Goal: Transaction & Acquisition: Book appointment/travel/reservation

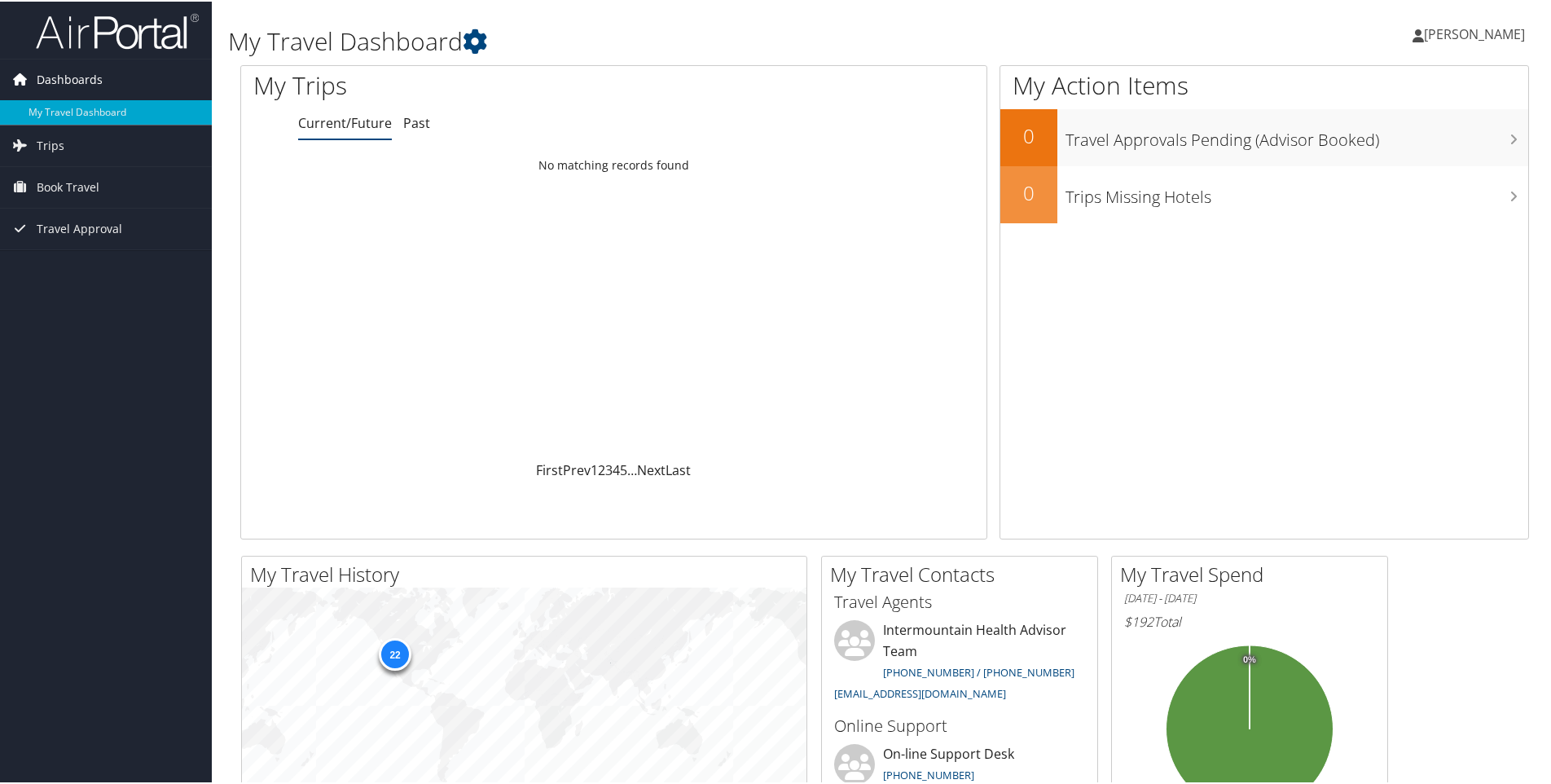
click at [99, 81] on span "Dashboards" at bounding box center [70, 78] width 66 height 41
click at [90, 108] on link "My Travel Dashboard" at bounding box center [105, 111] width 211 height 25
click at [58, 142] on span "Trips" at bounding box center [51, 145] width 28 height 41
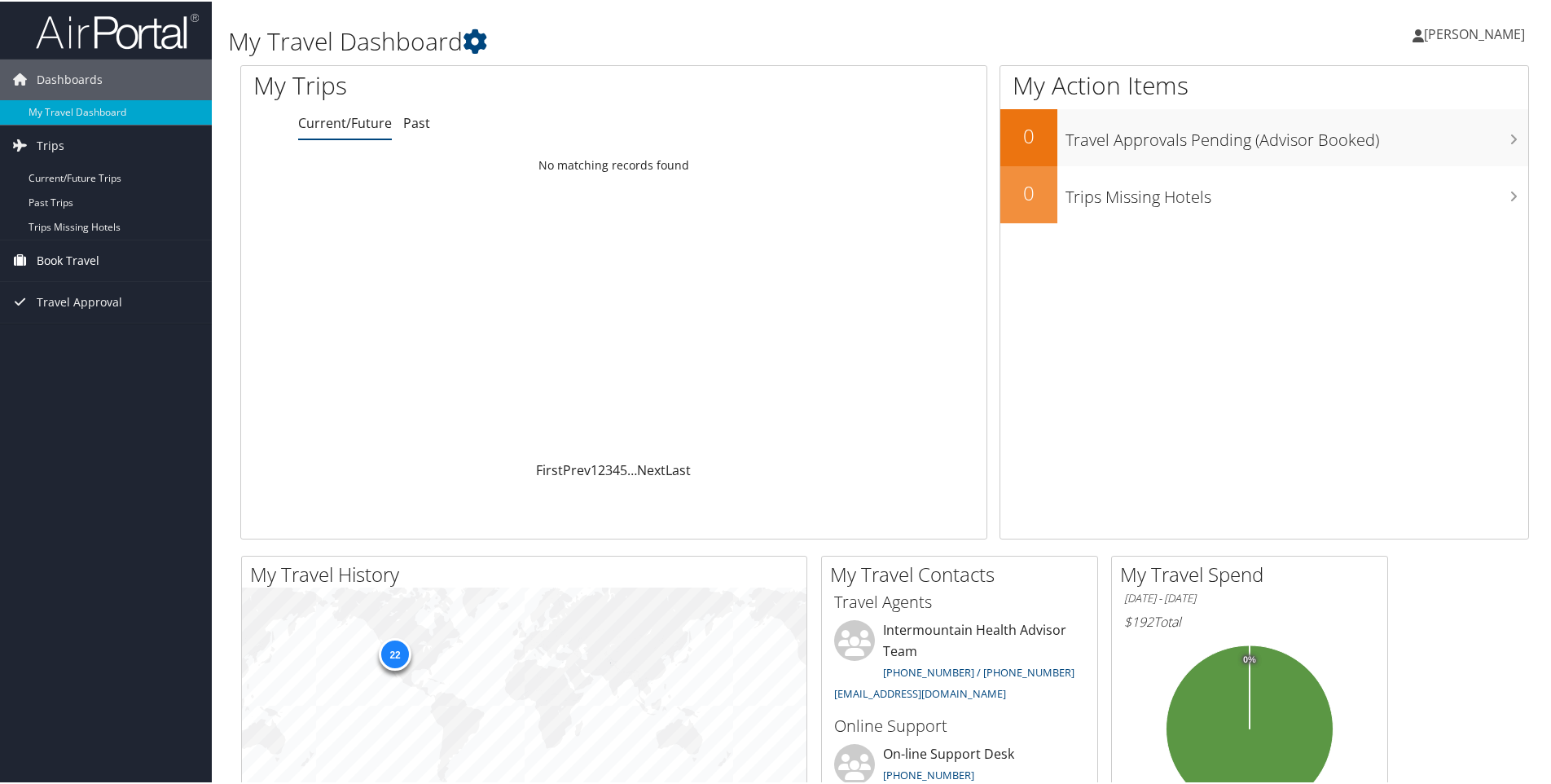
click at [69, 255] on span "Book Travel" at bounding box center [68, 259] width 63 height 41
click at [94, 371] on span "Travel Approval" at bounding box center [80, 374] width 86 height 41
click at [1435, 33] on span "[PERSON_NAME]" at bounding box center [1474, 33] width 101 height 18
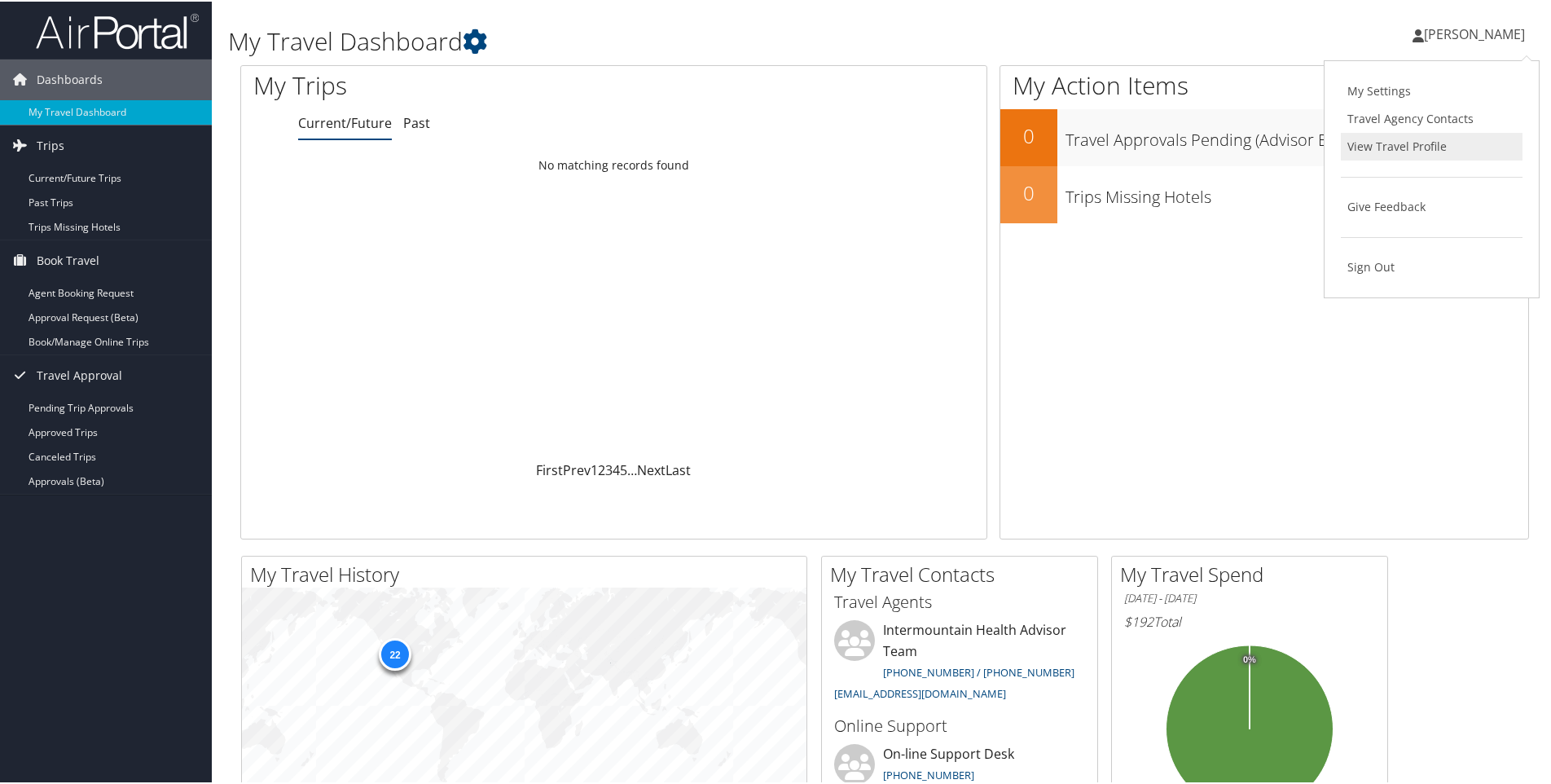
click at [1401, 148] on link "View Travel Profile" at bounding box center [1432, 145] width 182 height 28
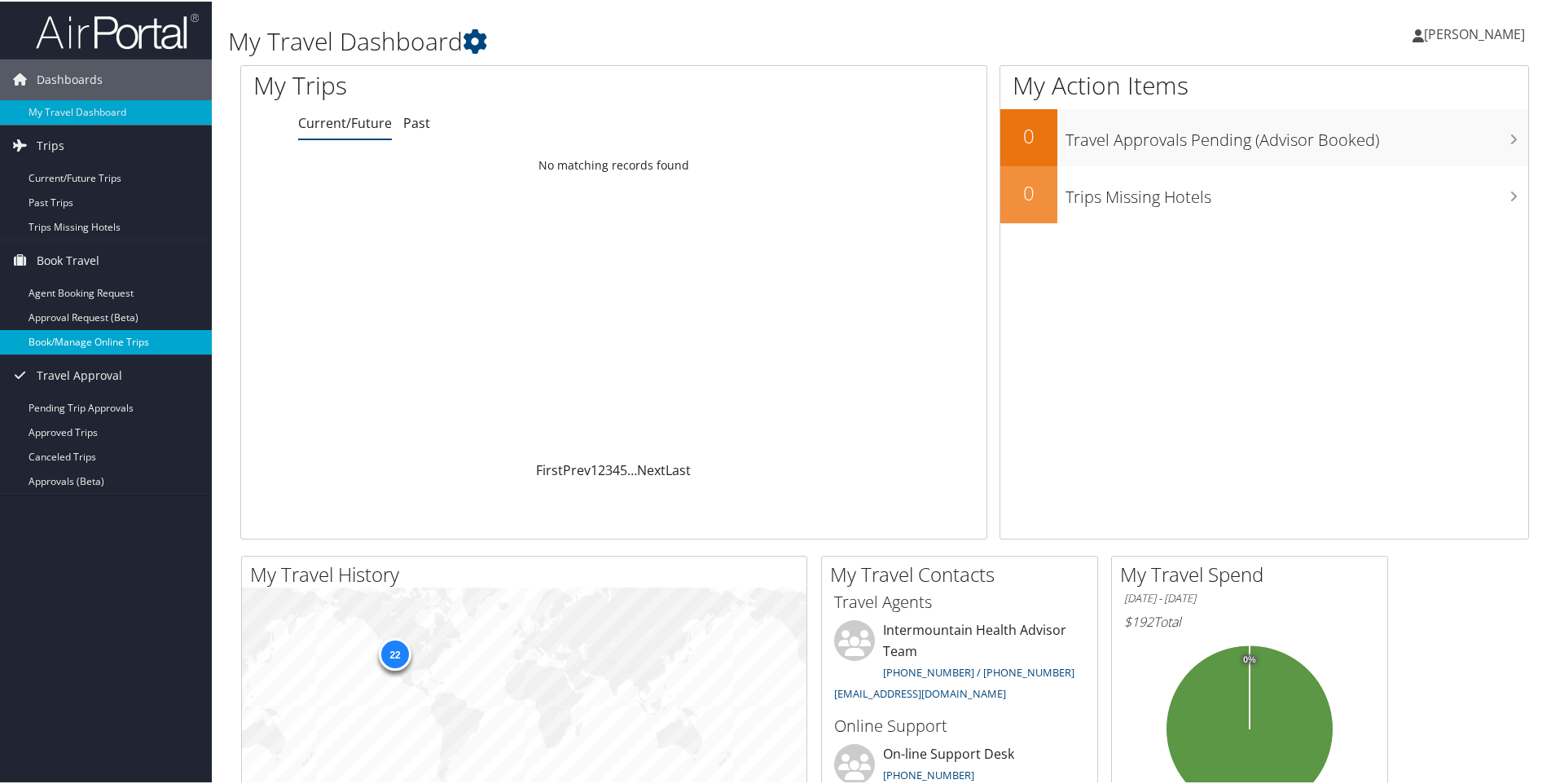
click at [86, 333] on link "Book/Manage Online Trips" at bounding box center [105, 341] width 211 height 25
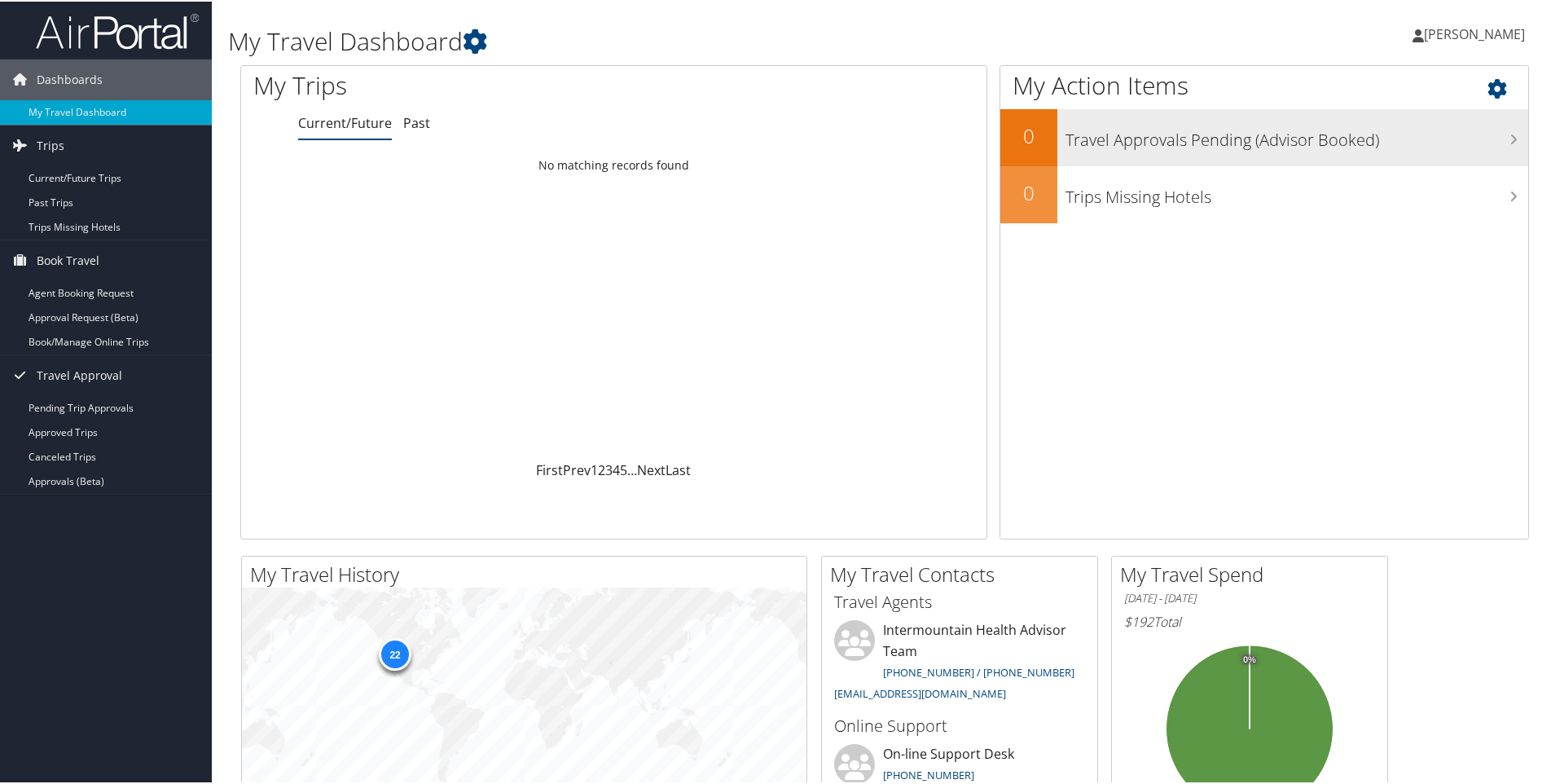
click at [1498, 133] on h3 "Travel Approvals Pending (Advisor Booked)" at bounding box center [1297, 135] width 462 height 31
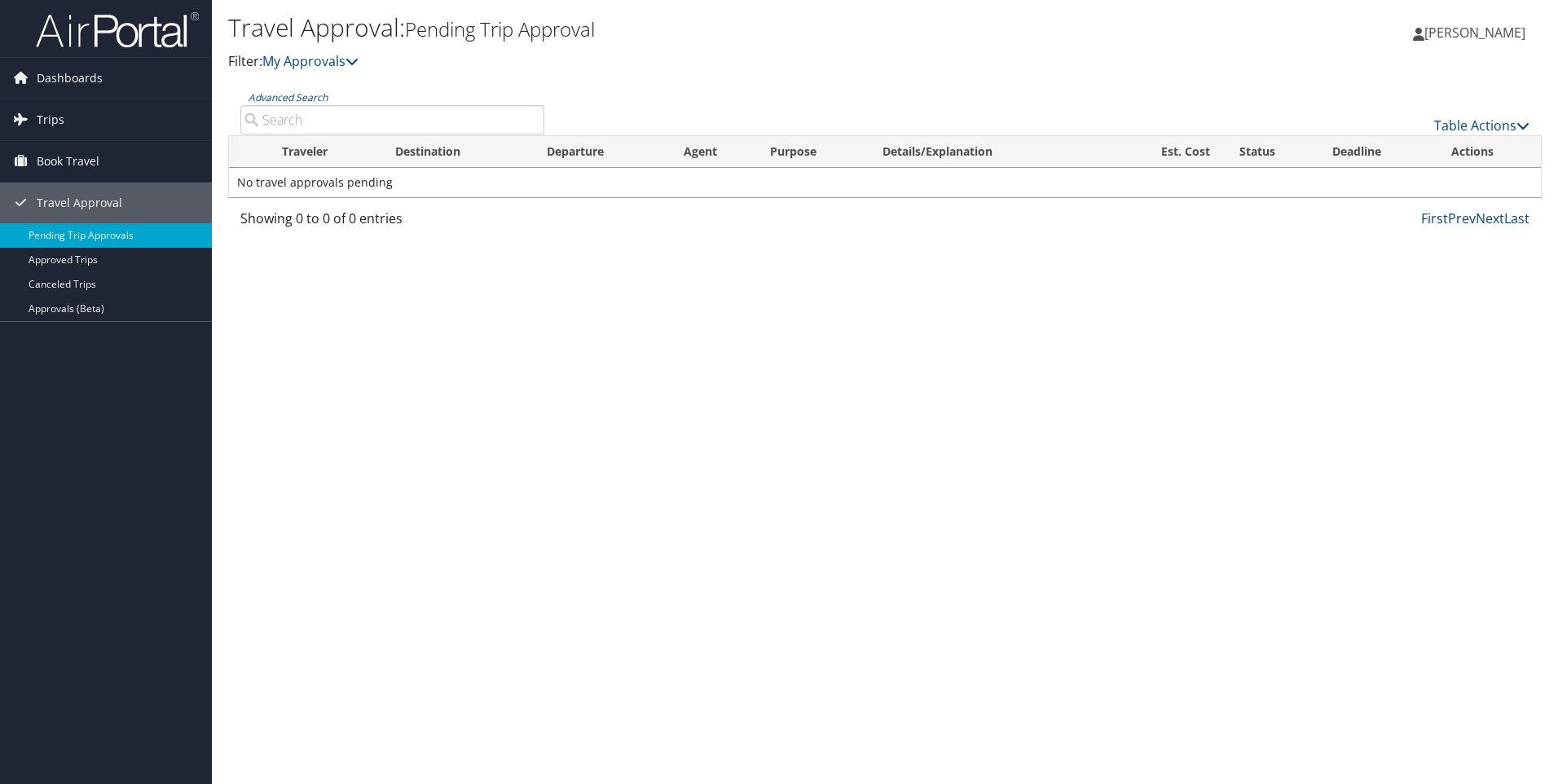
click at [302, 179] on td "No travel approvals pending" at bounding box center [885, 183] width 1312 height 30
click at [77, 77] on span "Dashboards" at bounding box center [70, 78] width 66 height 41
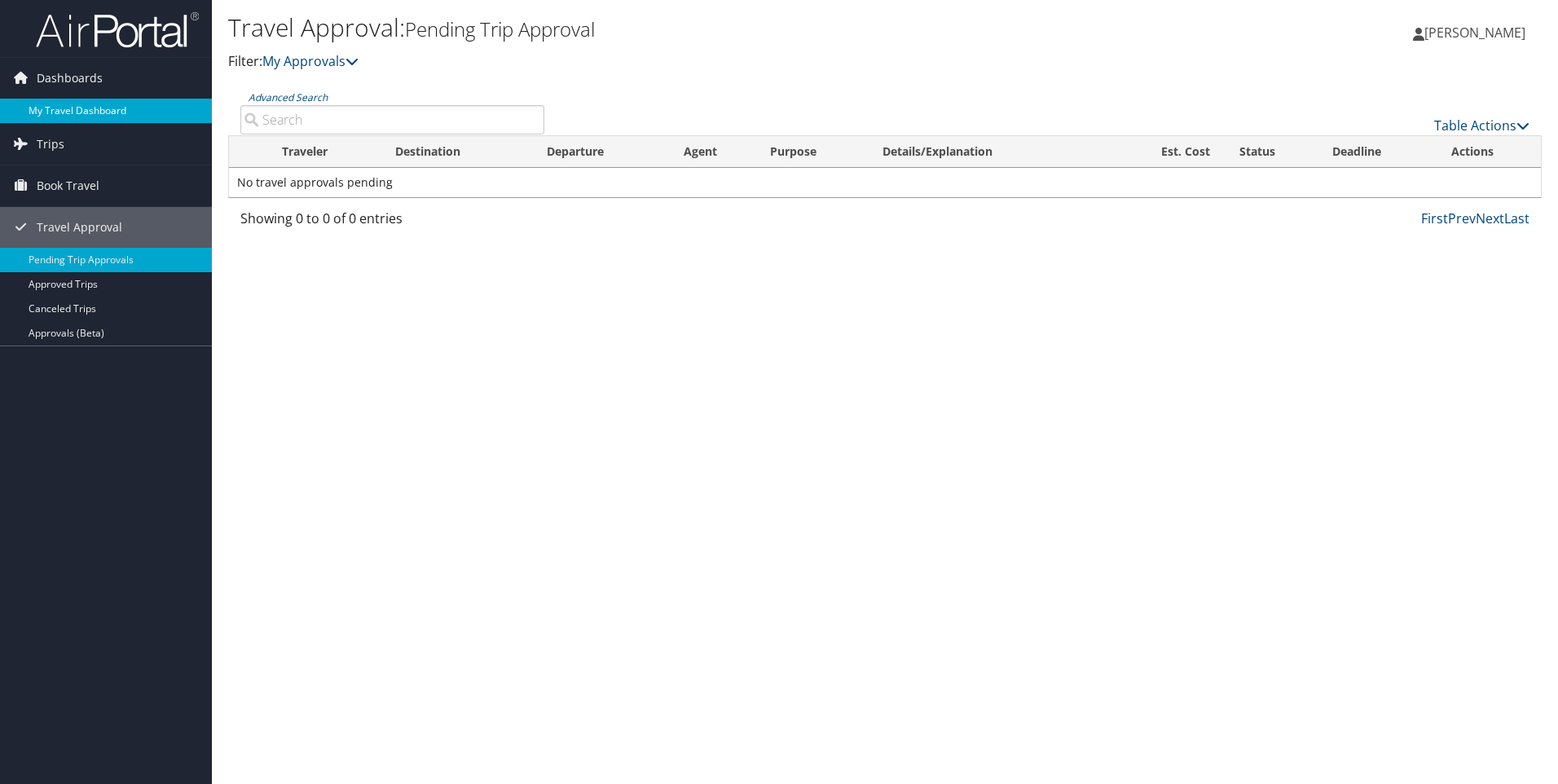
click at [77, 106] on link "My Travel Dashboard" at bounding box center [105, 111] width 212 height 25
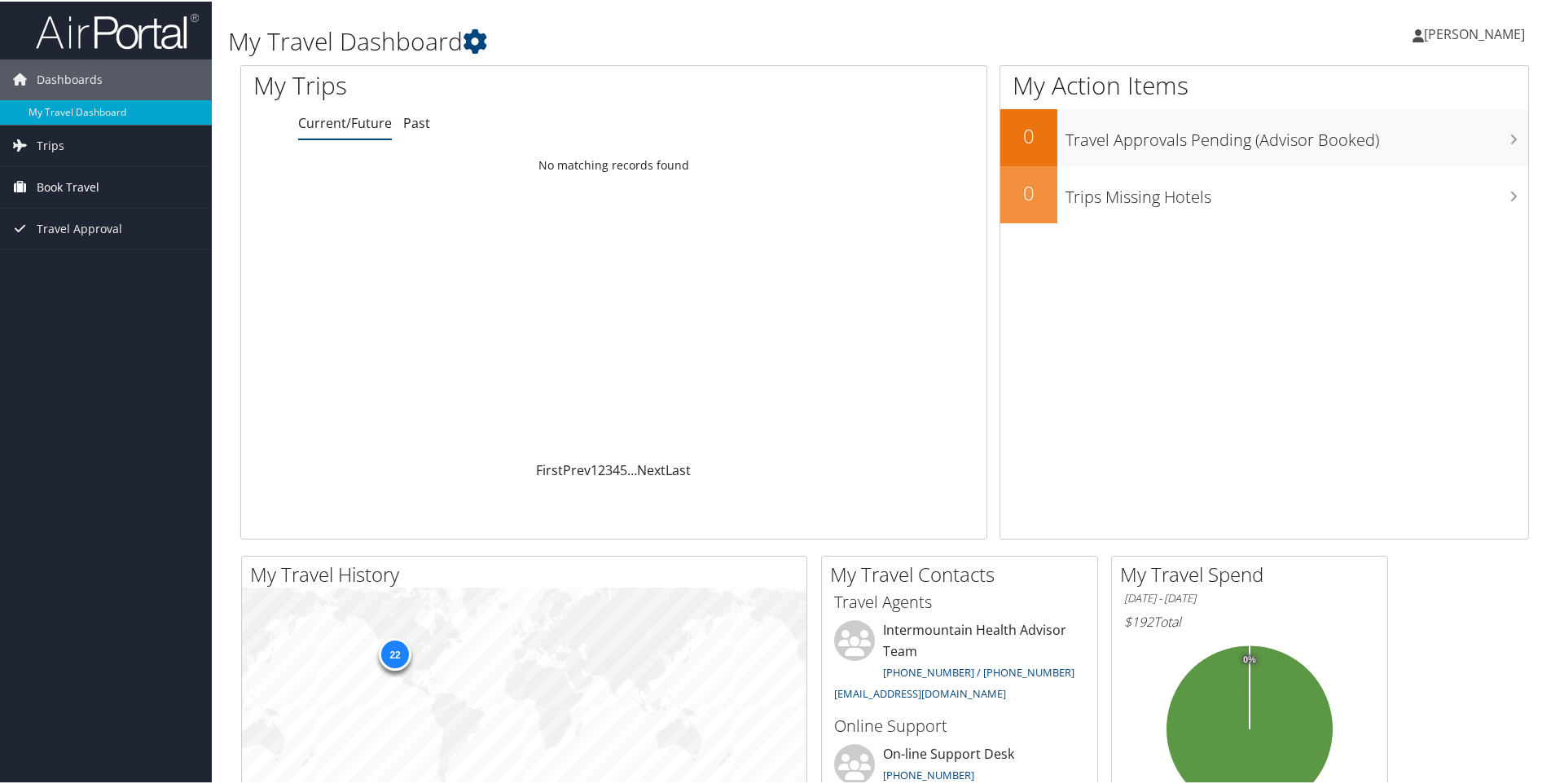
click at [81, 179] on span "Book Travel" at bounding box center [68, 186] width 63 height 41
click at [93, 222] on link "Agent Booking Request" at bounding box center [105, 219] width 211 height 25
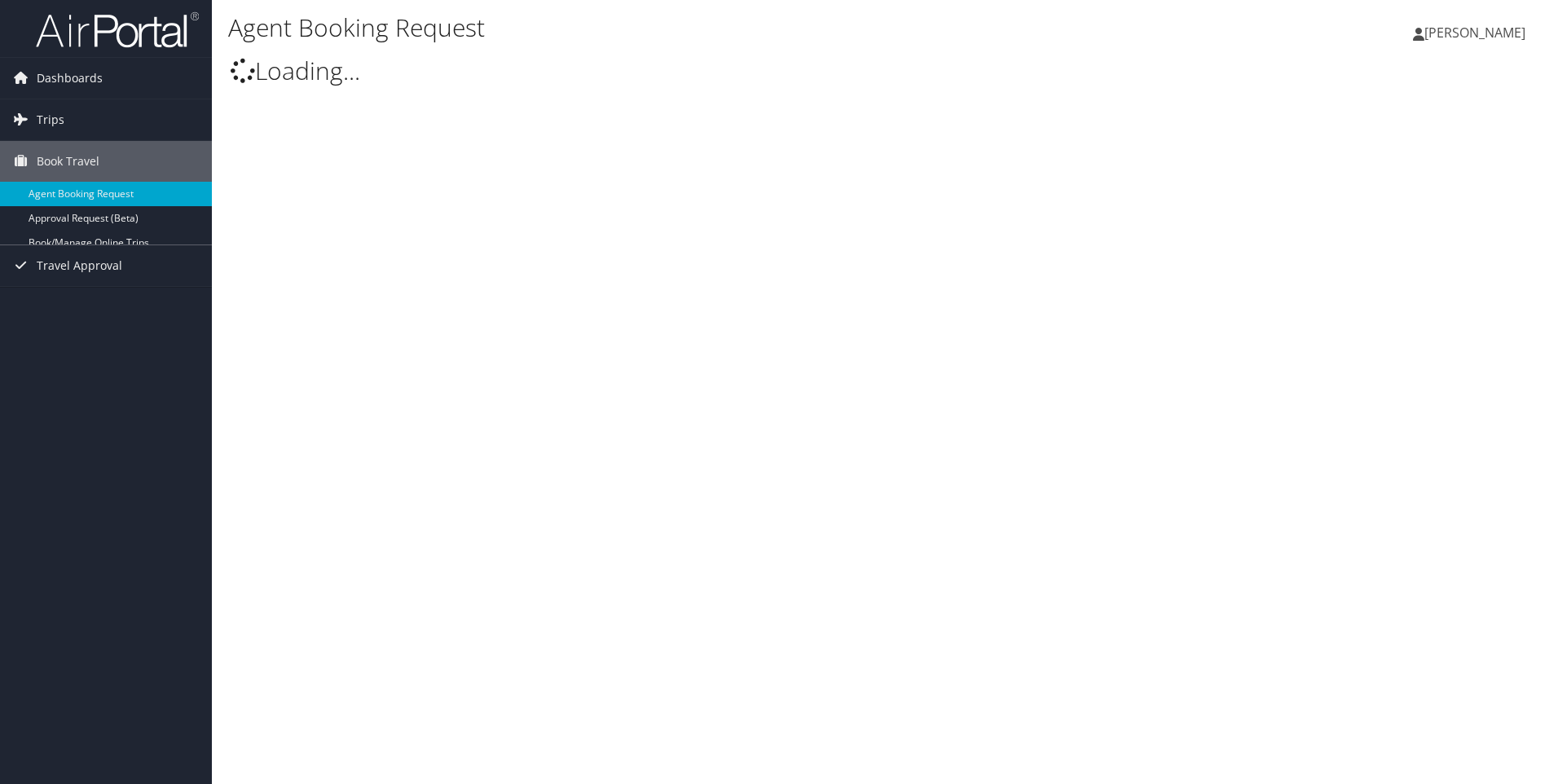
select select "[EMAIL_ADDRESS][DOMAIN_NAME]"
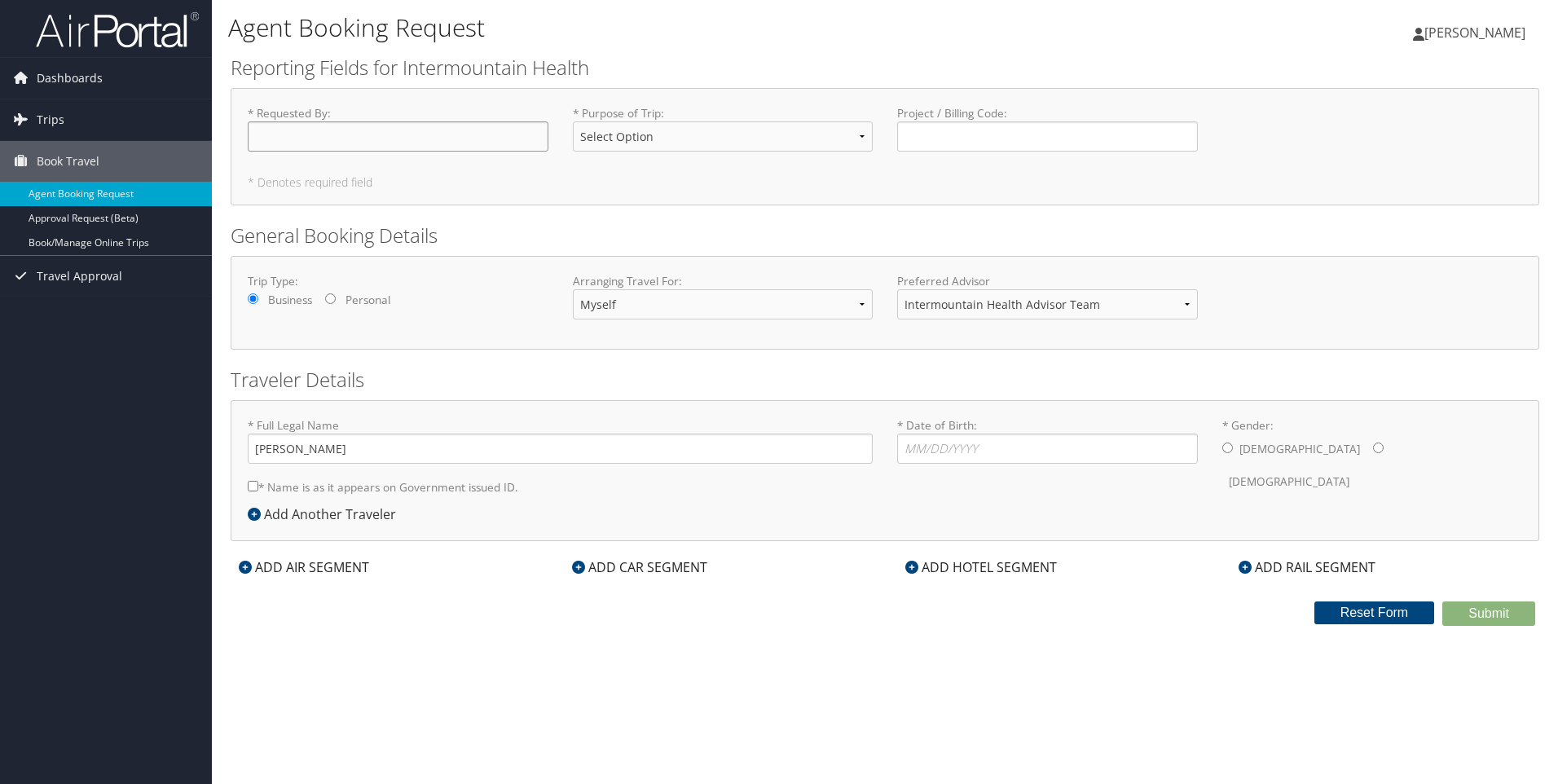
click at [288, 147] on input "* Requested By : Required" at bounding box center [398, 137] width 300 height 30
type input "[PERSON_NAME]"
click at [254, 482] on input "* Name is as it appears on Government issued ID." at bounding box center [253, 485] width 11 height 11
checkbox input "true"
click at [953, 451] on input "* Date of Birth: Invalid Date" at bounding box center [1047, 448] width 300 height 30
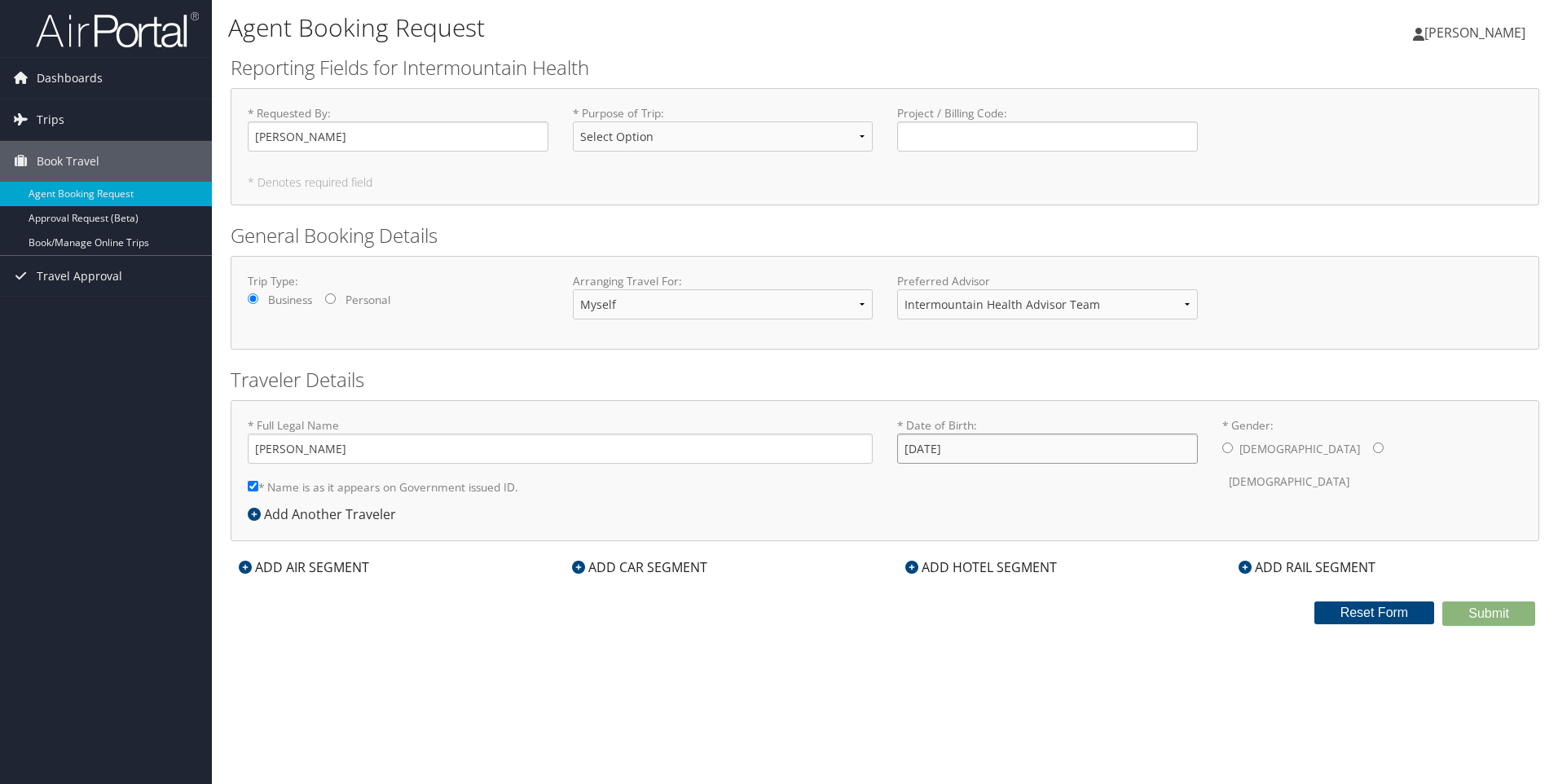
type input "[DATE]"
click at [1229, 447] on input "* Gender: [DEMOGRAPHIC_DATA] [DEMOGRAPHIC_DATA]" at bounding box center [1227, 448] width 11 height 11
radio input "true"
click at [736, 140] on select "Select Option 3rd Party Reimbursable Business CME Conf or Education Groups Pers…" at bounding box center [723, 137] width 300 height 30
select select "Business"
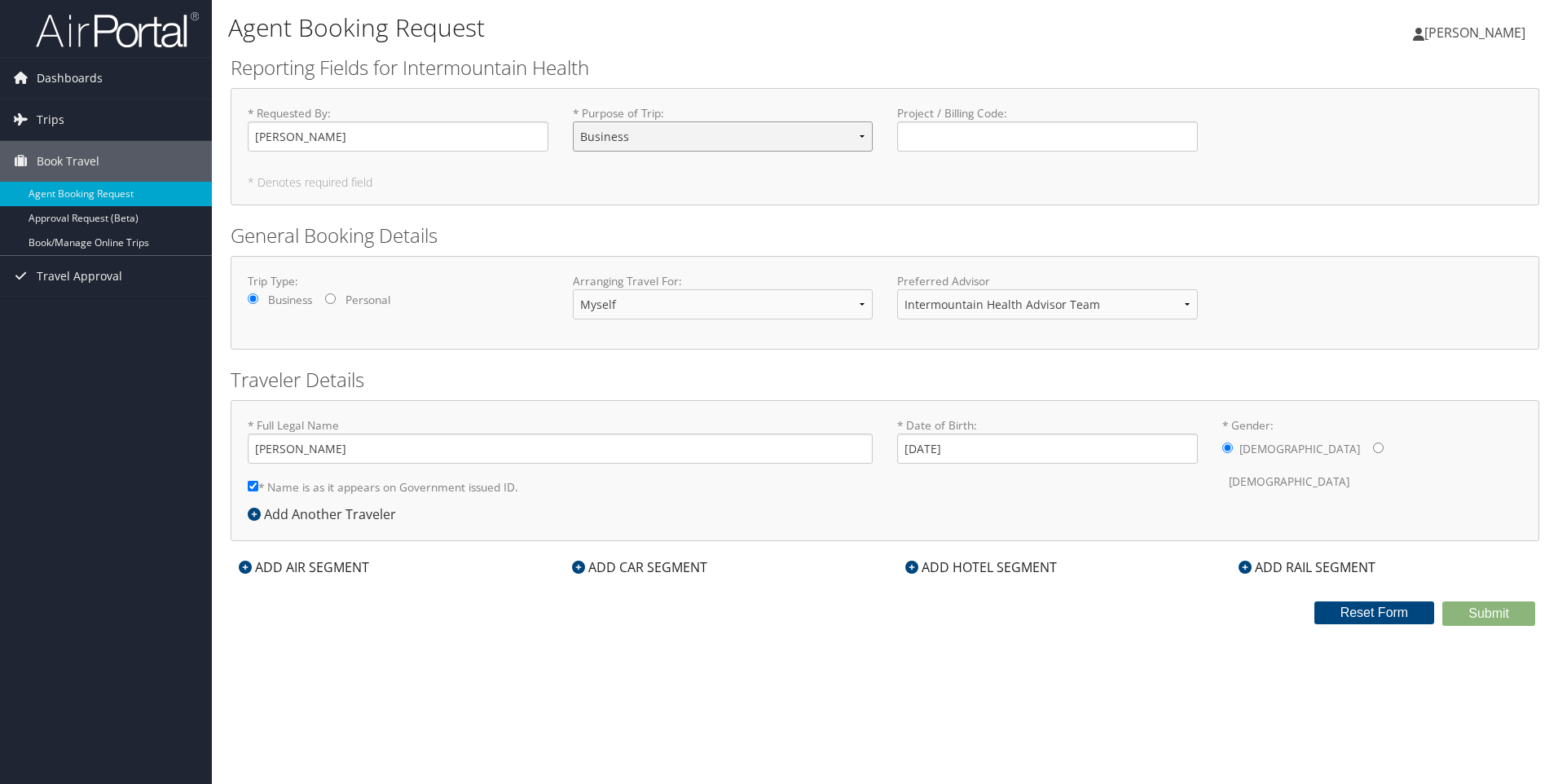
click at [573, 122] on select "Select Option 3rd Party Reimbursable Business CME Conf or Education Groups Pers…" at bounding box center [723, 137] width 300 height 30
click at [978, 564] on div "ADD HOTEL SEGMENT" at bounding box center [981, 567] width 168 height 20
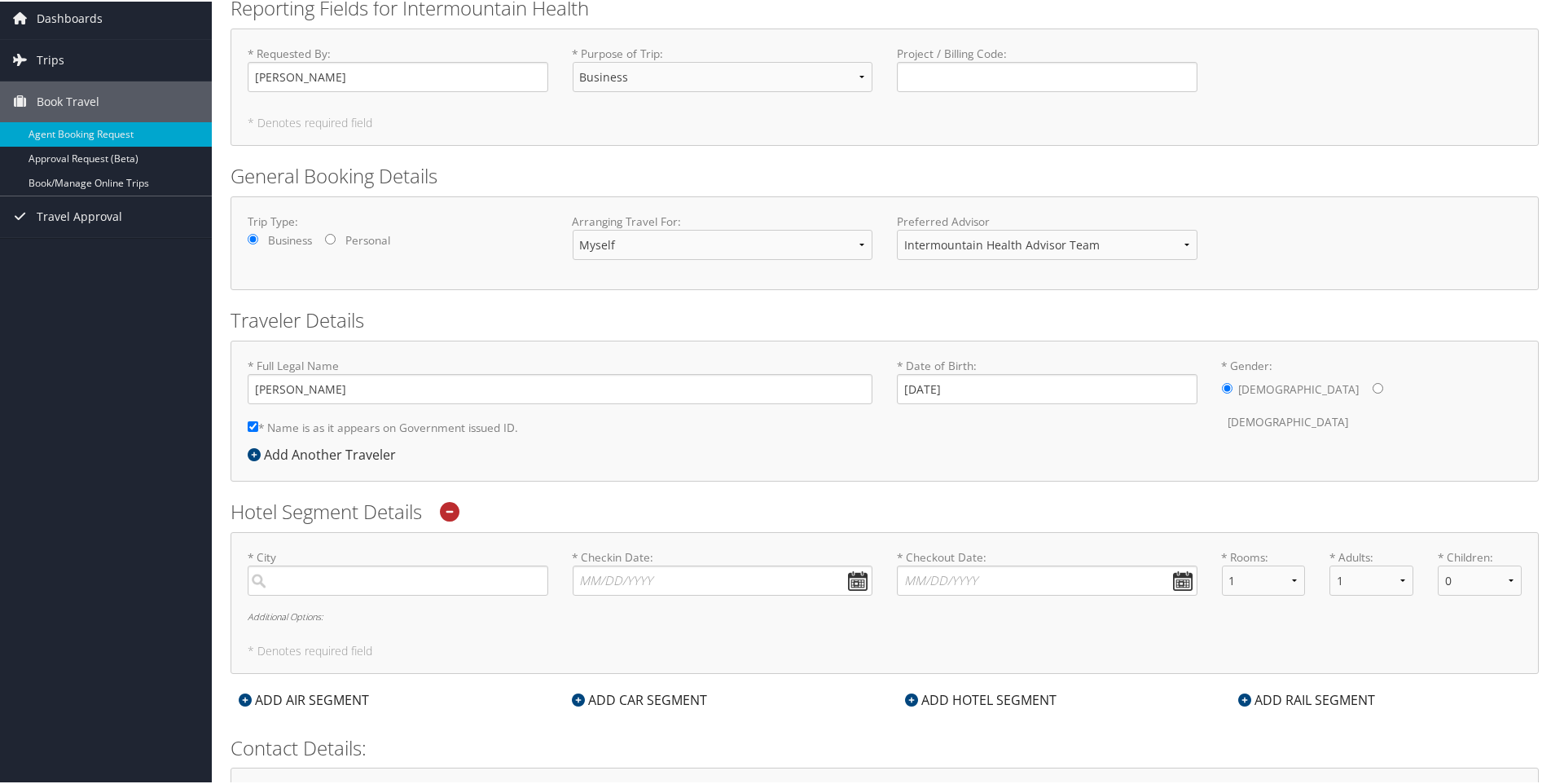
scroll to position [81, 0]
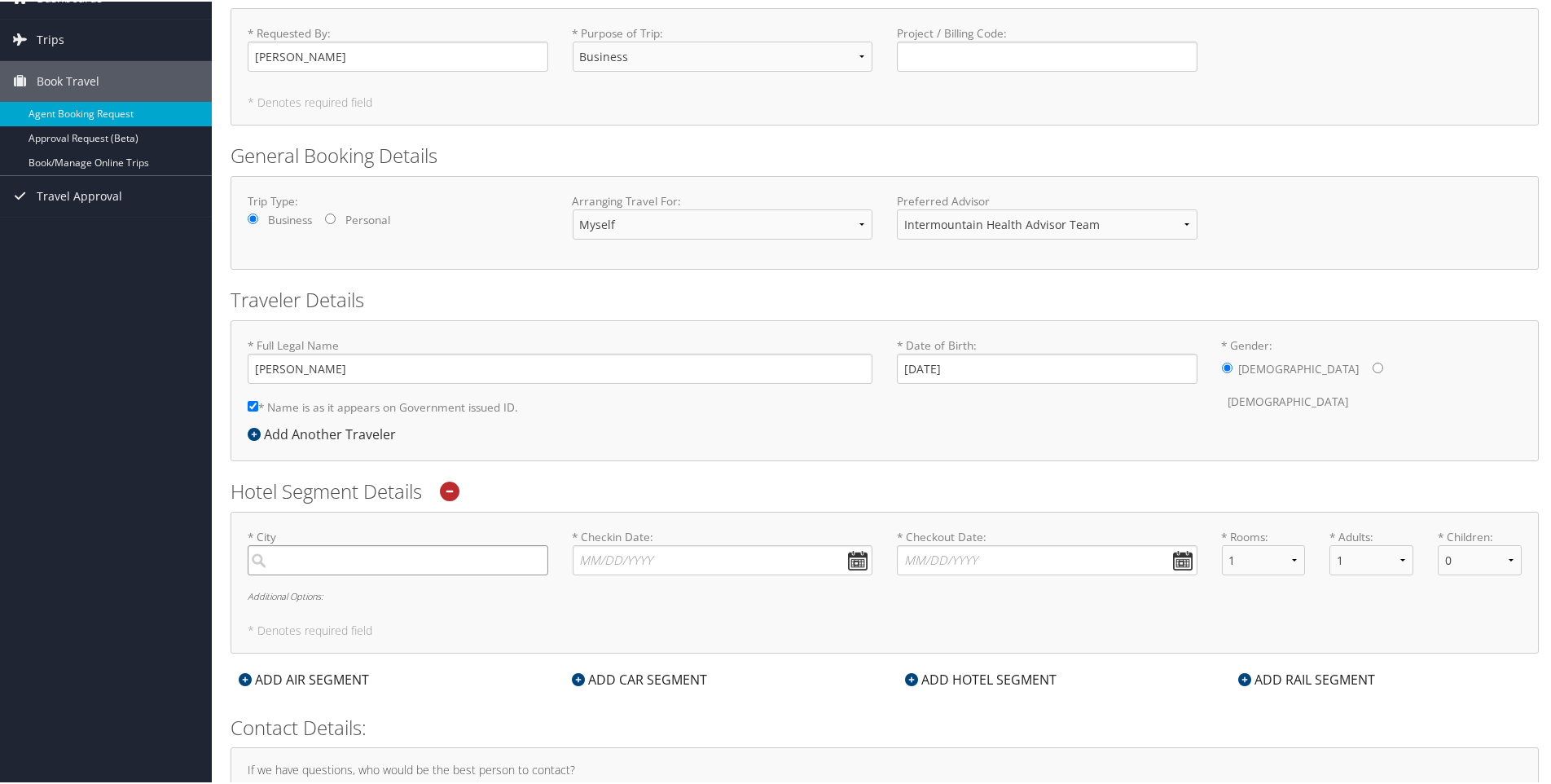
click at [324, 564] on input "search" at bounding box center [397, 558] width 300 height 30
type input "[GEOGRAPHIC_DATA]"
click at [590, 554] on input "* Checkin Date: Dates must be valid" at bounding box center [722, 558] width 300 height 30
click at [644, 716] on td "23" at bounding box center [640, 715] width 22 height 22
type input "[DATE]"
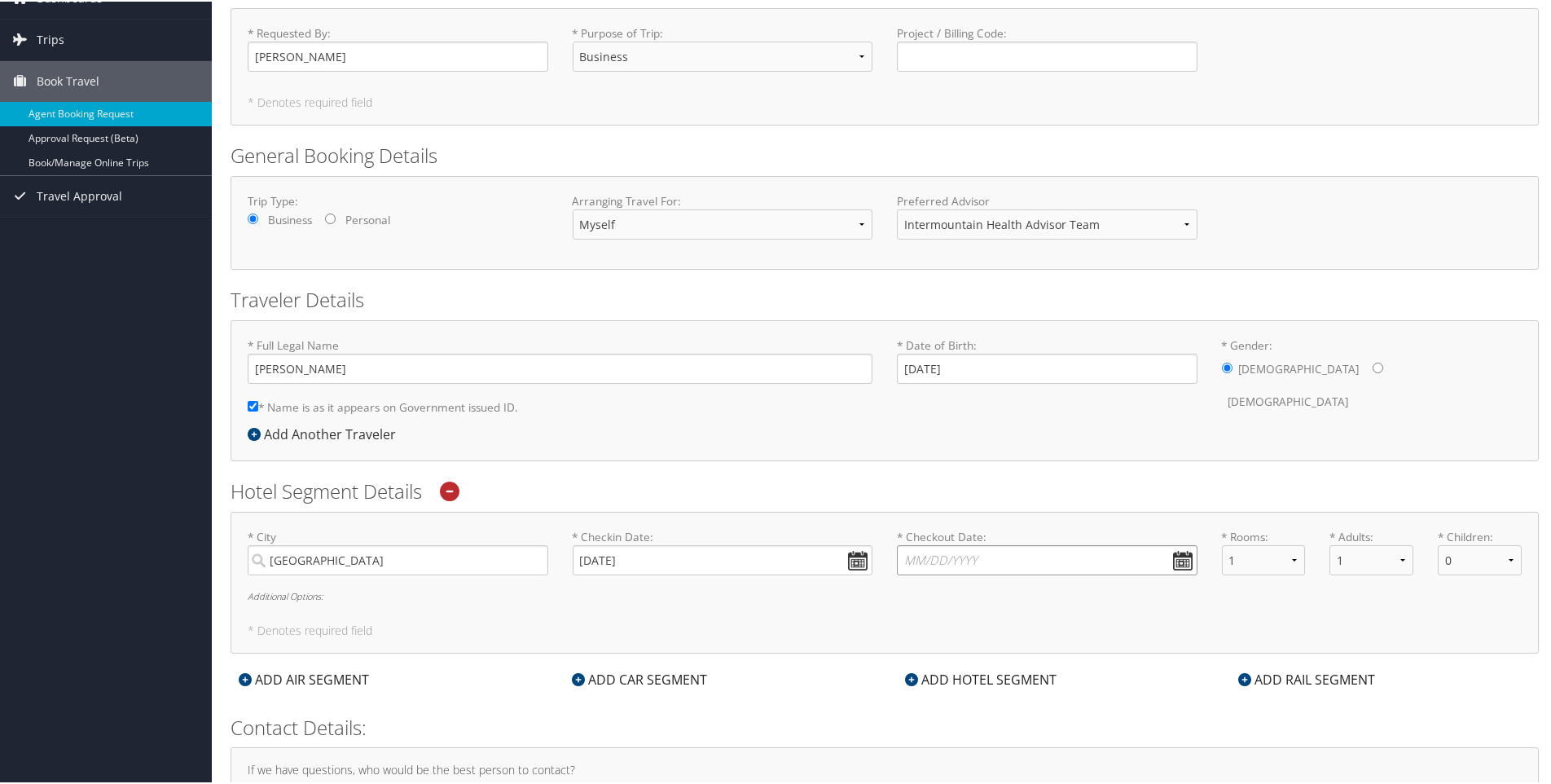
click at [1180, 556] on input "* Checkout Date: Dates must be valid" at bounding box center [1047, 558] width 300 height 30
click at [988, 712] on td "24" at bounding box center [987, 715] width 22 height 22
type input "[DATE]"
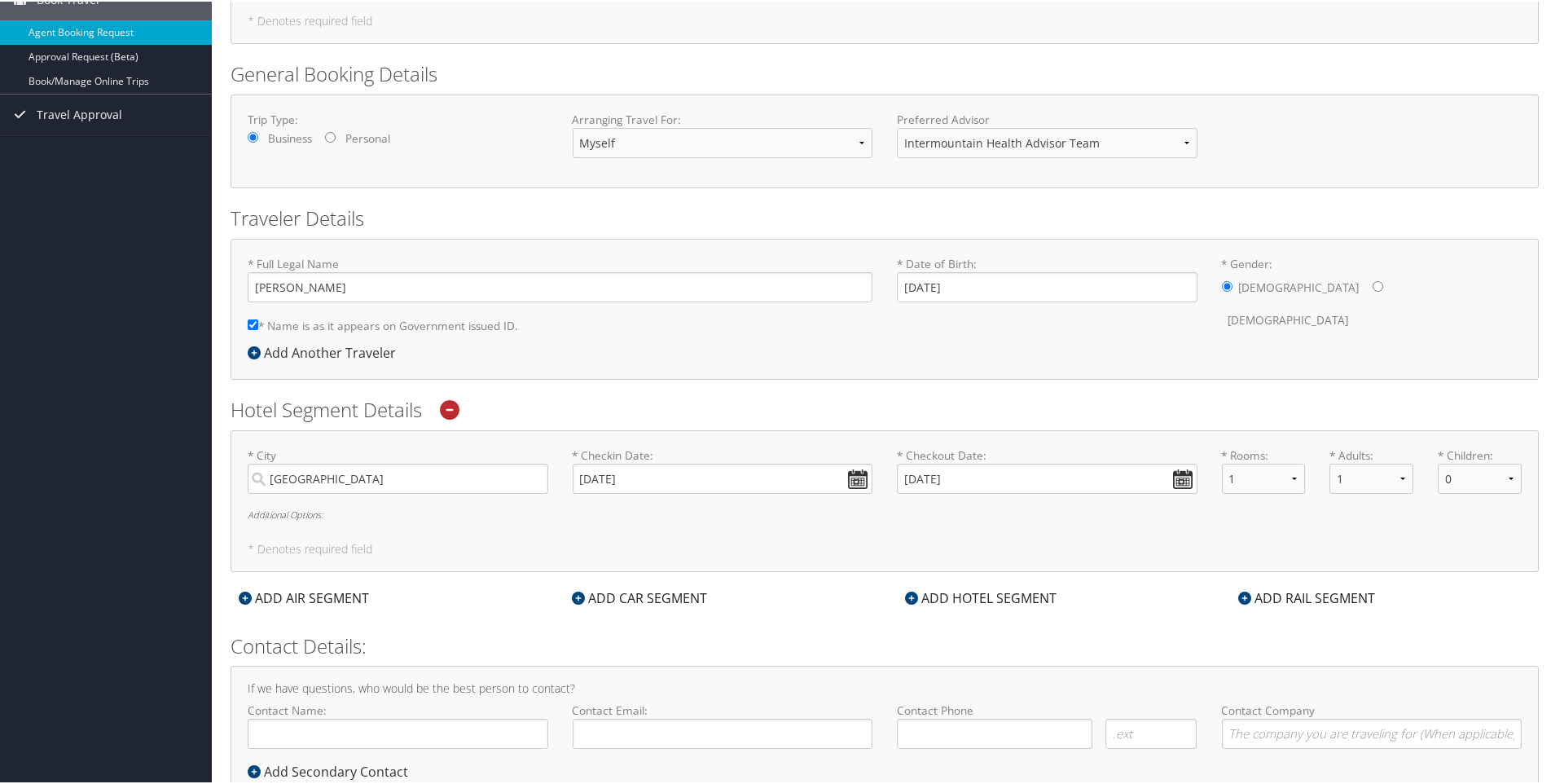
scroll to position [216, 0]
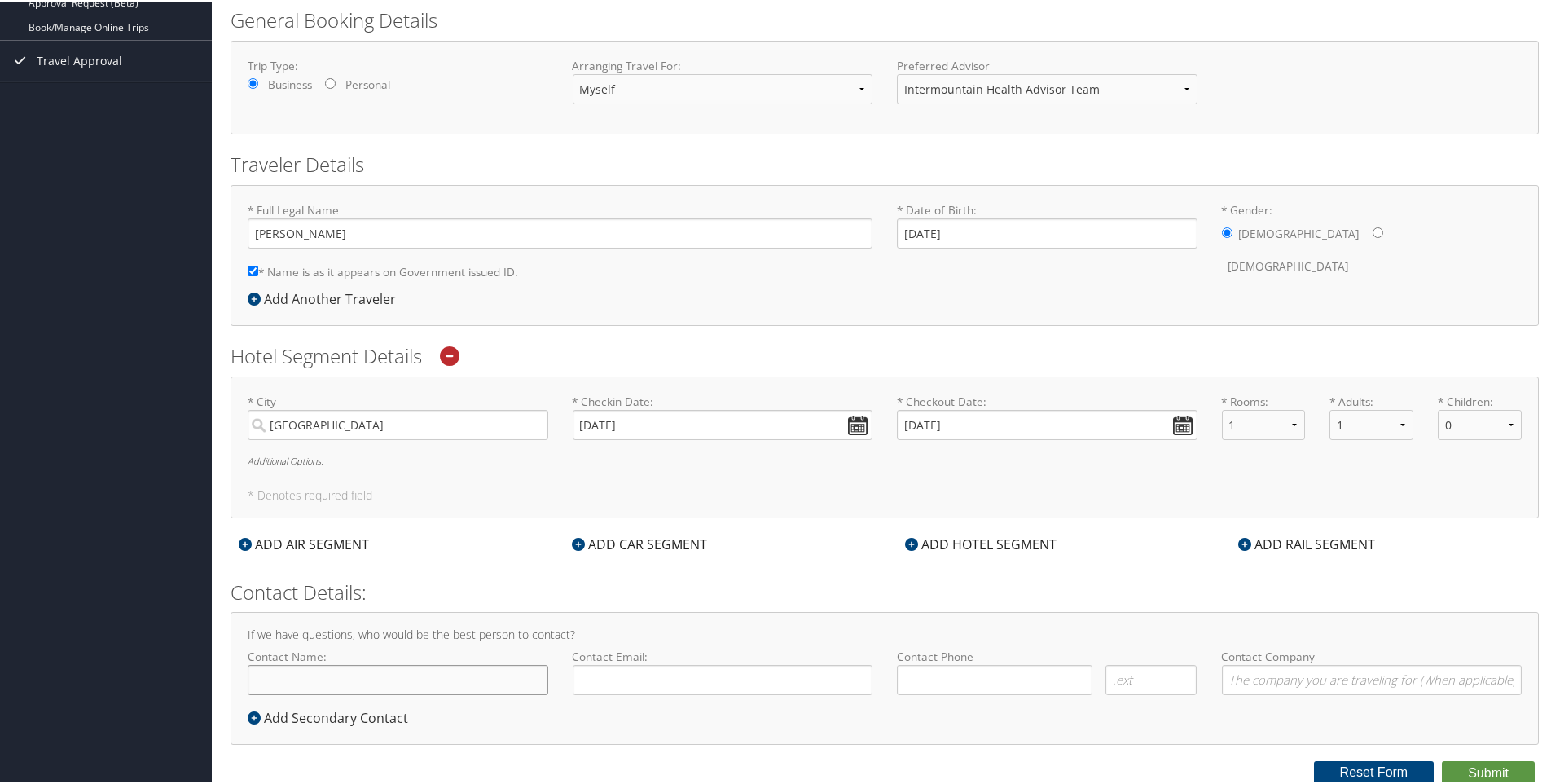
click at [299, 676] on input "Contact Name:" at bounding box center [397, 678] width 300 height 30
type input "[PERSON_NAME]"
click at [622, 670] on input "Contact Email:" at bounding box center [722, 678] width 300 height 30
type input "[EMAIL_ADDRESS][PERSON_NAME][DOMAIN_NAME]"
click at [926, 687] on input "( ) -" at bounding box center [995, 678] width 196 height 30
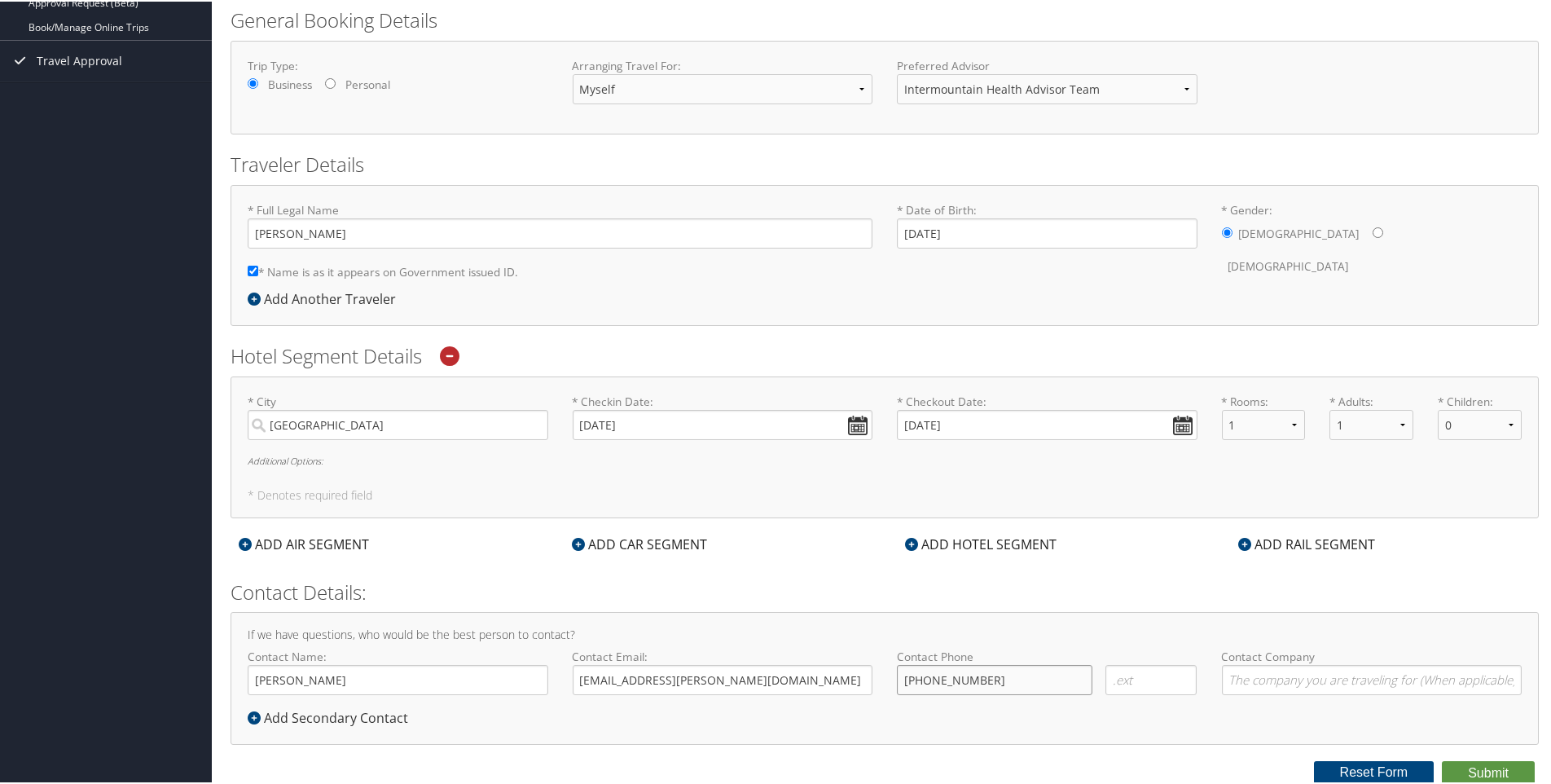
type input "[PHONE_NUMBER]"
click at [1381, 682] on input "Contact Company" at bounding box center [1372, 678] width 300 height 30
type input "Intermountain Lifeflight"
click at [434, 550] on div "ADD AIR SEGMENT" at bounding box center [384, 543] width 333 height 20
click at [1507, 774] on button "Submit" at bounding box center [1488, 772] width 93 height 25
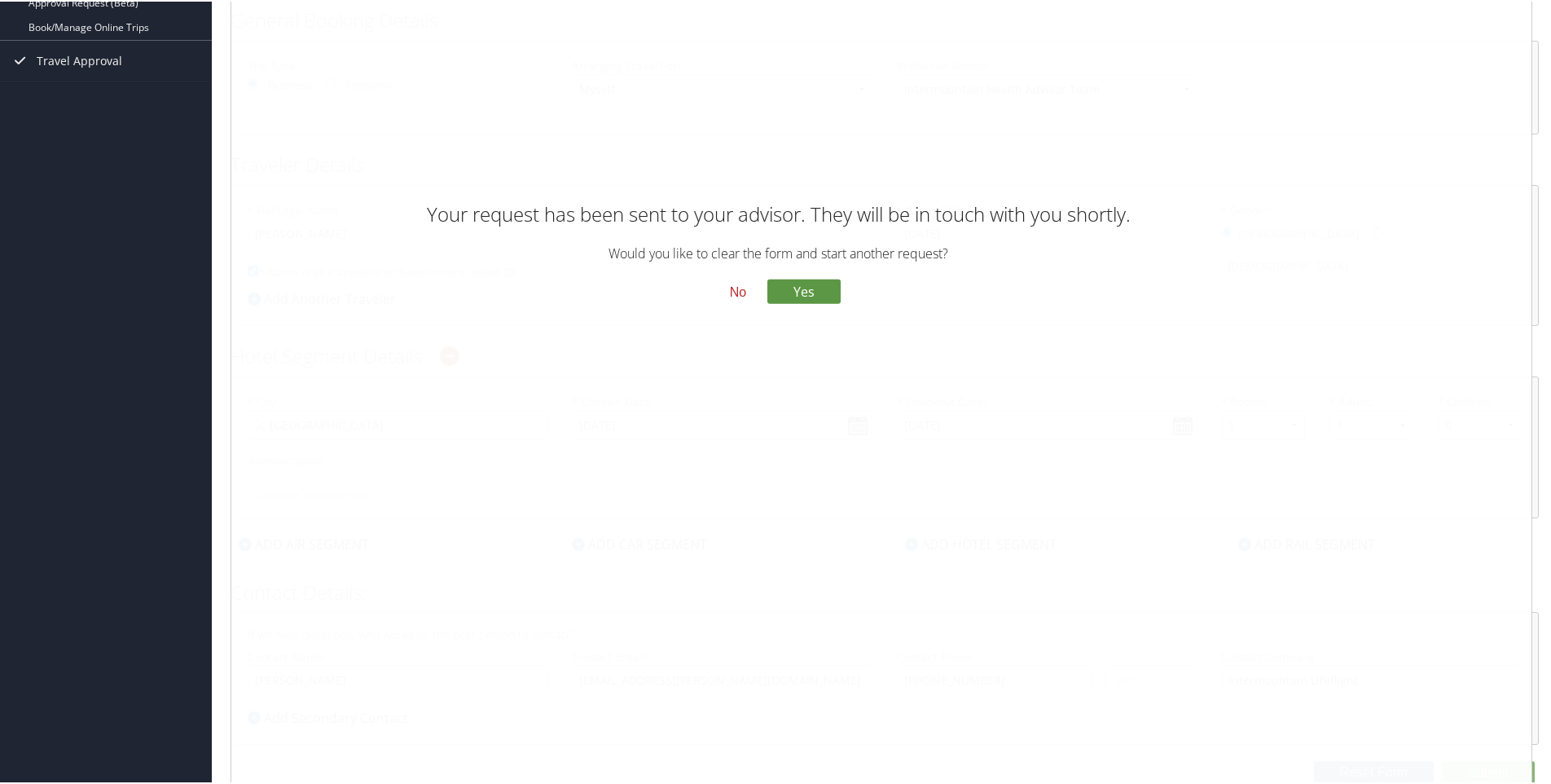
click at [730, 286] on button "No" at bounding box center [737, 291] width 42 height 28
